Goal: Find specific page/section: Find specific page/section

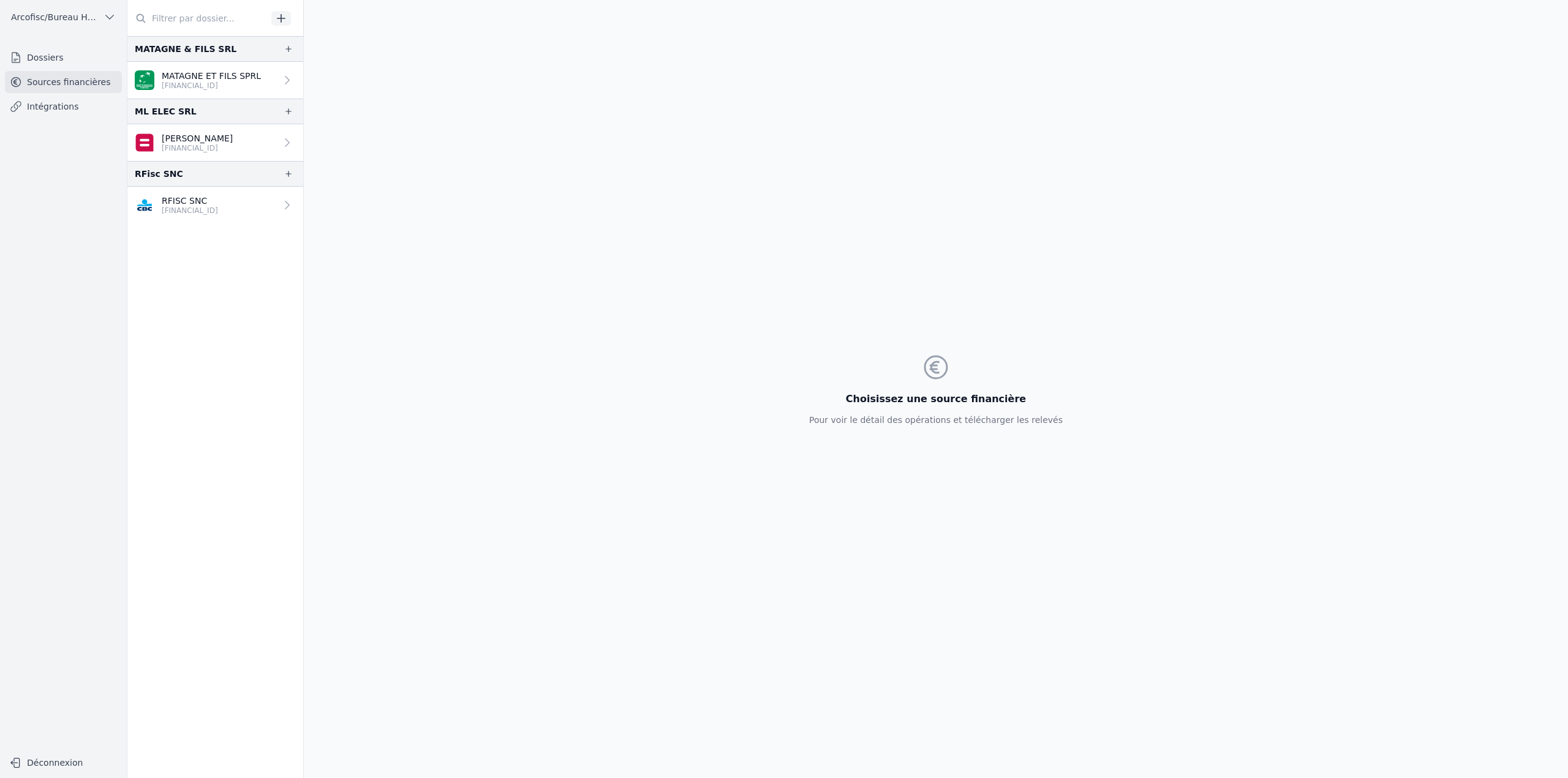
click at [88, 55] on link "Dossiers" at bounding box center [64, 58] width 117 height 22
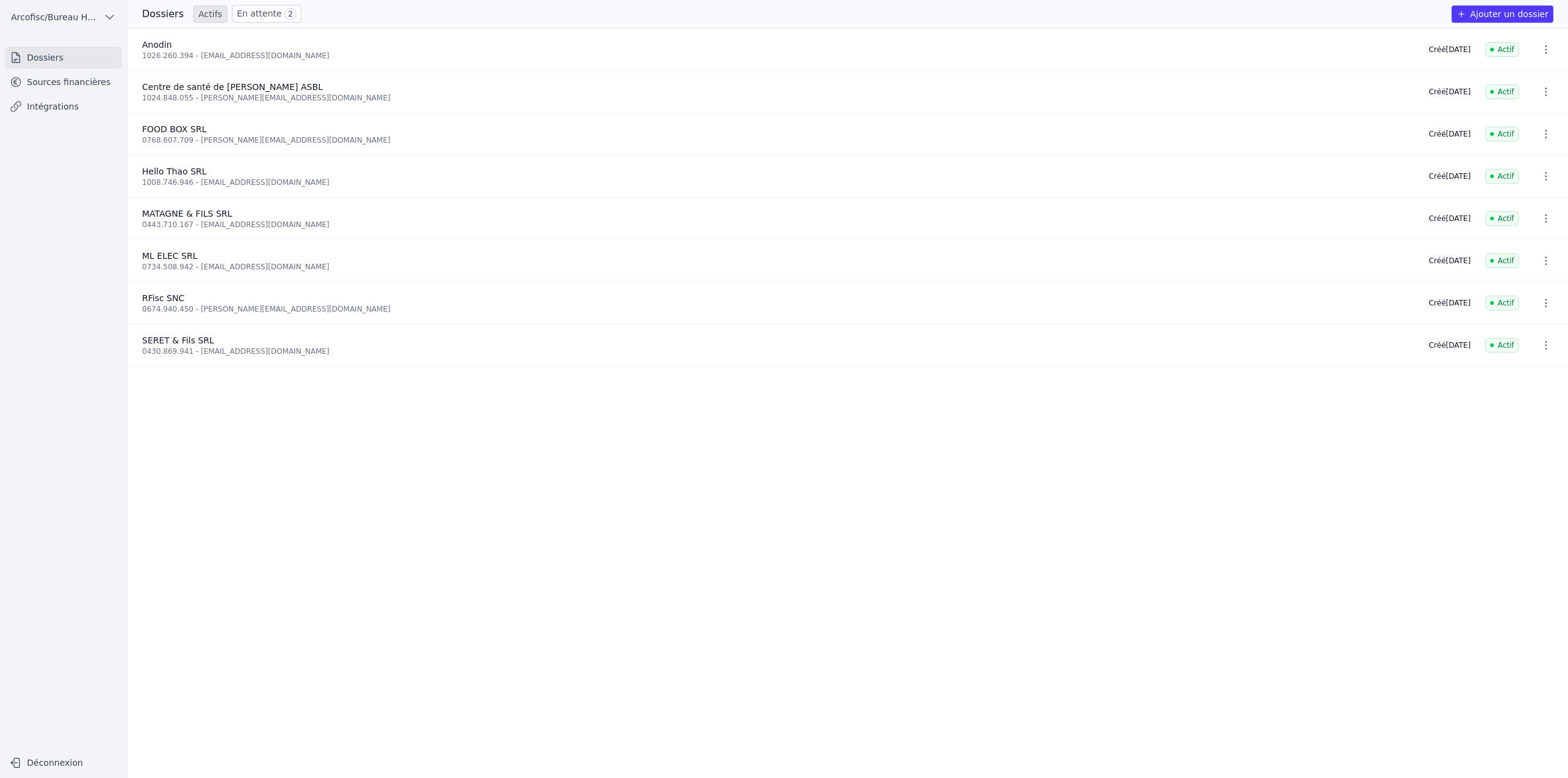
click at [260, 19] on link "En attente 2" at bounding box center [266, 14] width 69 height 18
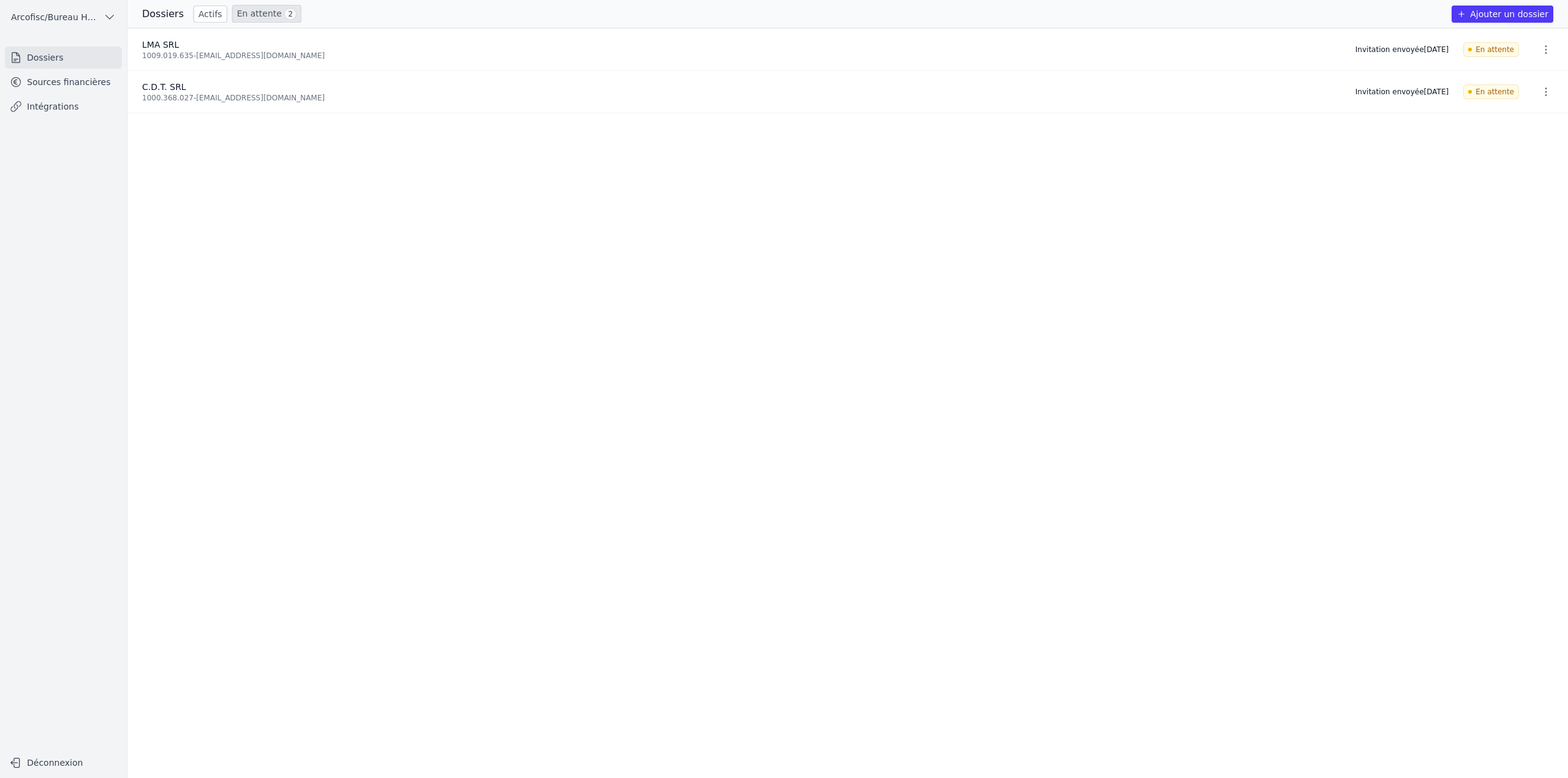
click at [1540, 50] on icon "button" at bounding box center [1546, 50] width 13 height 13
click at [1452, 258] on div at bounding box center [784, 389] width 1568 height 778
click at [242, 14] on link "En attente 2" at bounding box center [266, 14] width 69 height 18
click at [85, 82] on link "Sources financières" at bounding box center [64, 82] width 117 height 22
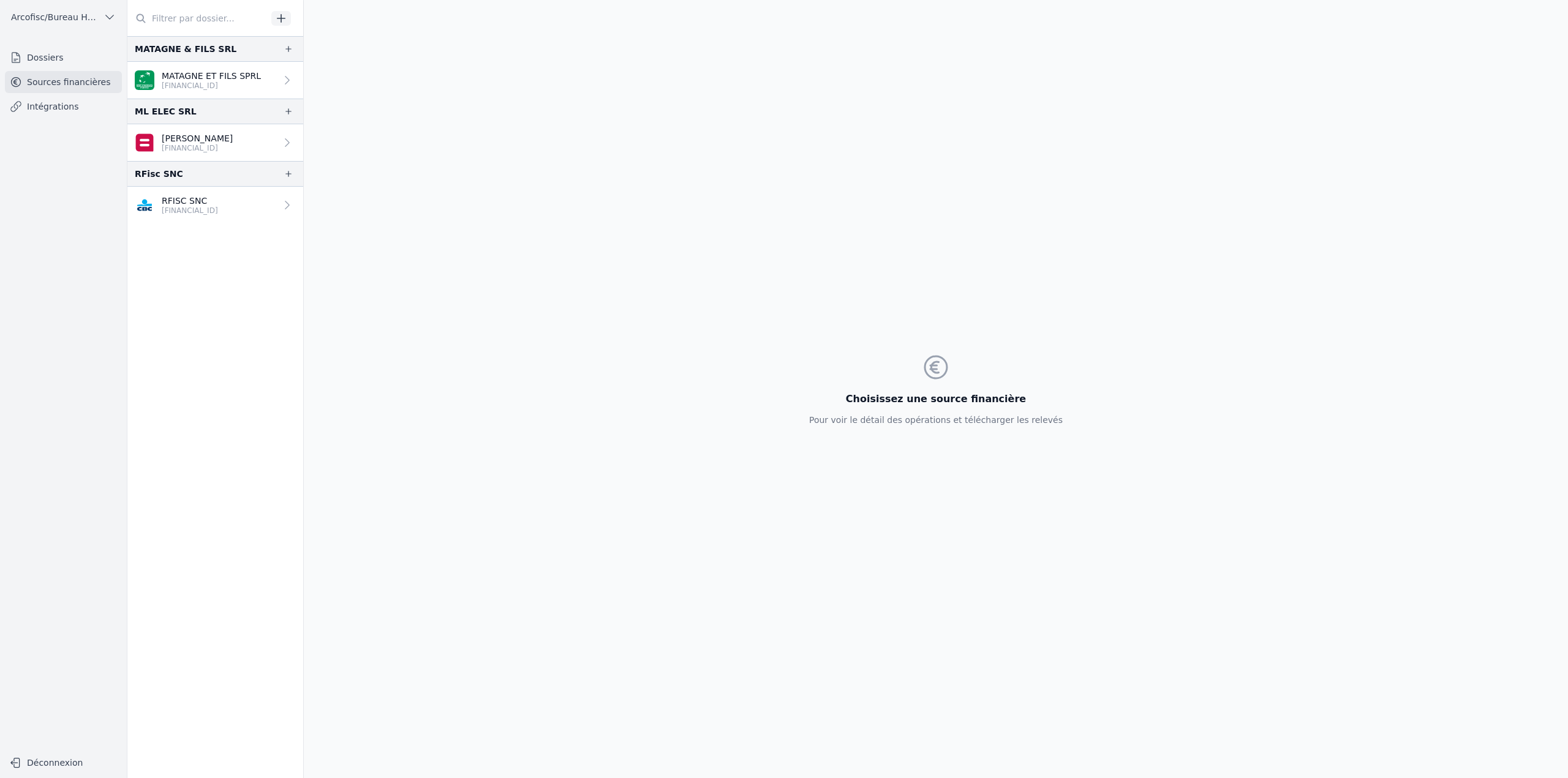
click at [56, 64] on link "Dossiers" at bounding box center [64, 58] width 117 height 22
